Goal: Information Seeking & Learning: Find specific fact

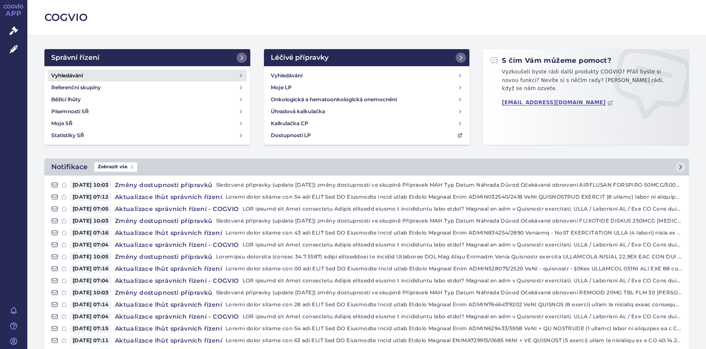
click at [65, 74] on h4 "Vyhledávání" at bounding box center [67, 75] width 32 height 9
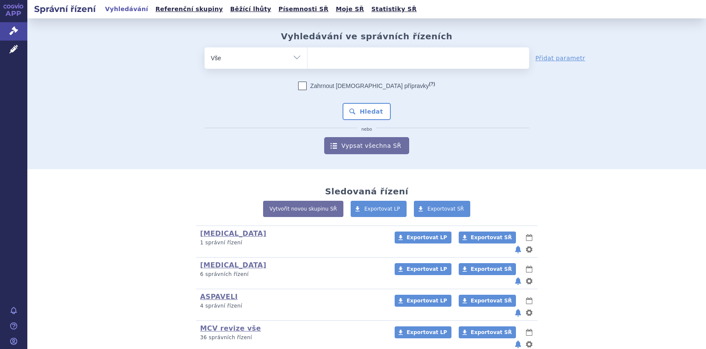
click at [341, 61] on ul at bounding box center [418, 56] width 222 height 18
click at [307, 61] on select at bounding box center [307, 57] width 0 height 21
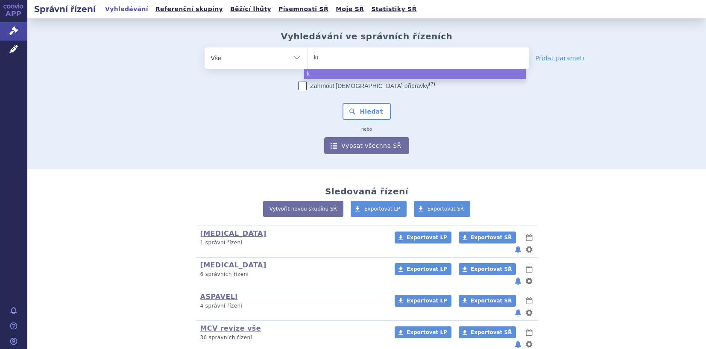
type input "kis"
type input "kisq"
type input "kisqa"
type input "kisqali"
select select "kisqali"
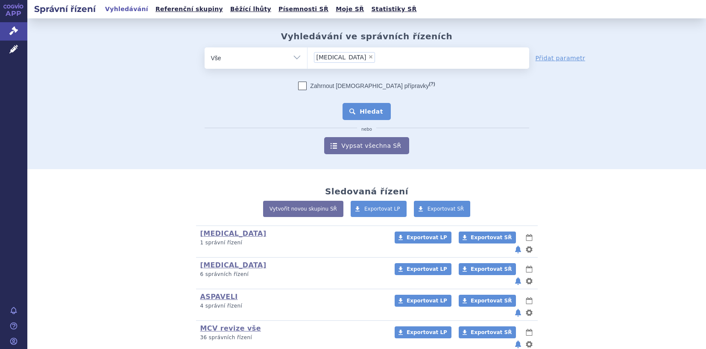
click at [369, 105] on button "Hledat" at bounding box center [367, 111] width 48 height 17
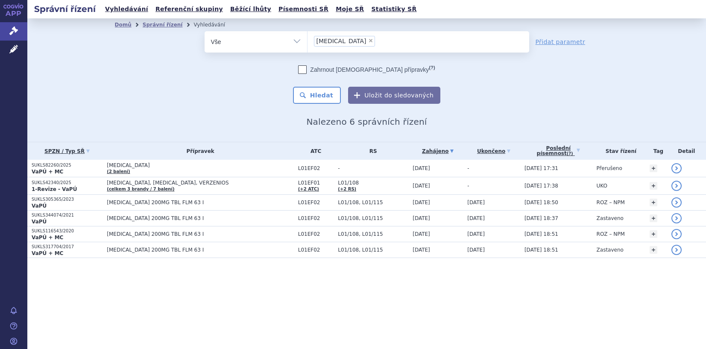
click at [42, 169] on strong "VaPÚ + MC" at bounding box center [48, 172] width 32 height 6
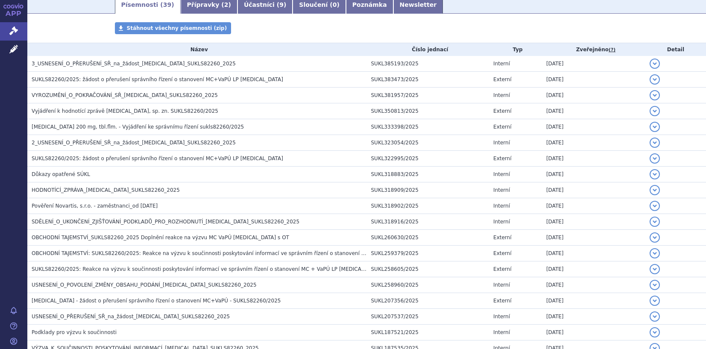
scroll to position [128, 0]
